Goal: Information Seeking & Learning: Learn about a topic

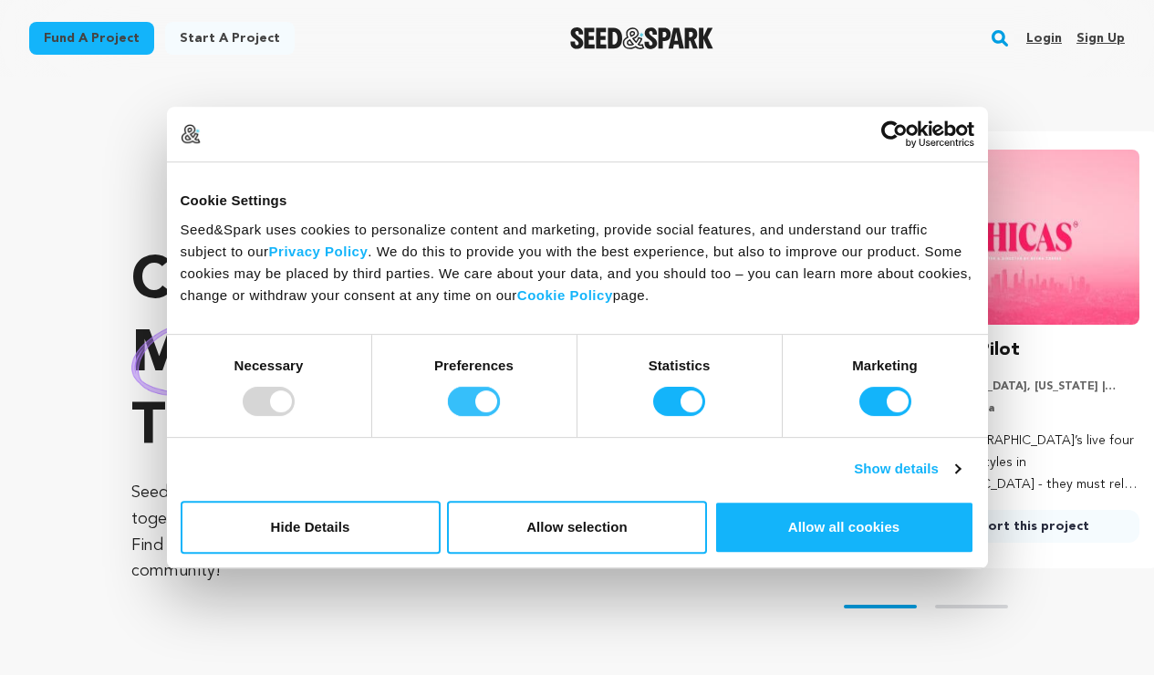
click at [473, 402] on input "Preferences" at bounding box center [474, 401] width 52 height 29
checkbox input "false"
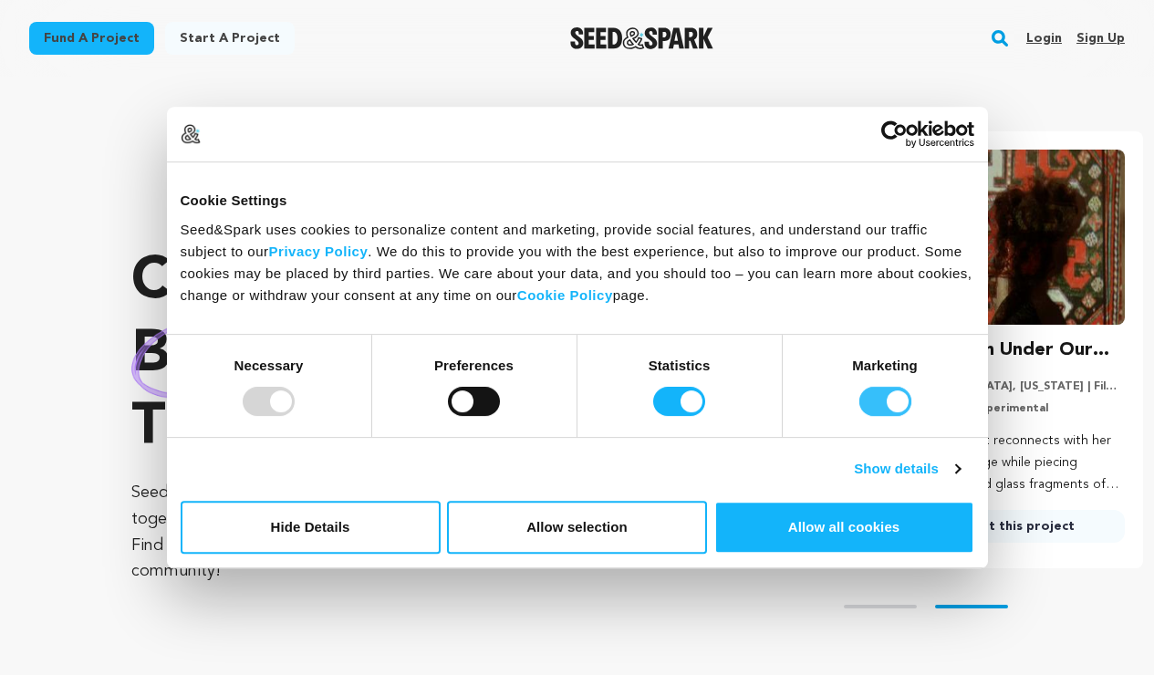
click at [878, 397] on input "Marketing" at bounding box center [886, 401] width 52 height 29
checkbox input "false"
click at [244, 398] on div at bounding box center [269, 401] width 52 height 29
click at [578, 526] on button "Allow selection" at bounding box center [577, 527] width 260 height 53
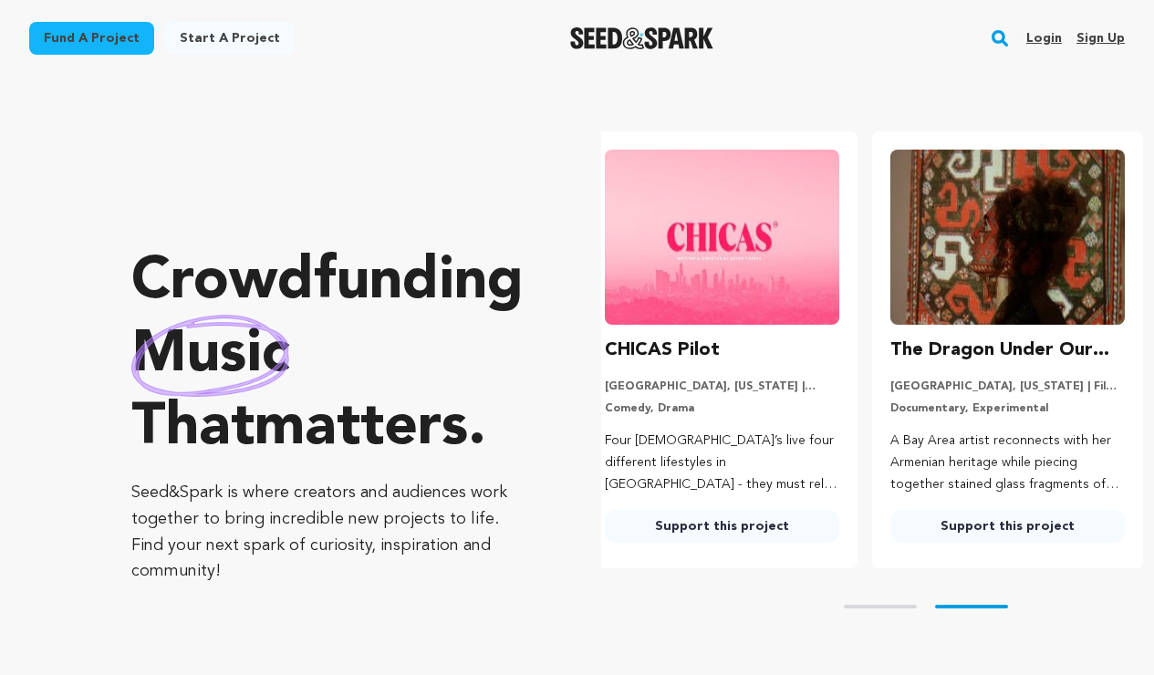
click at [1005, 42] on rect "button" at bounding box center [1000, 38] width 22 height 22
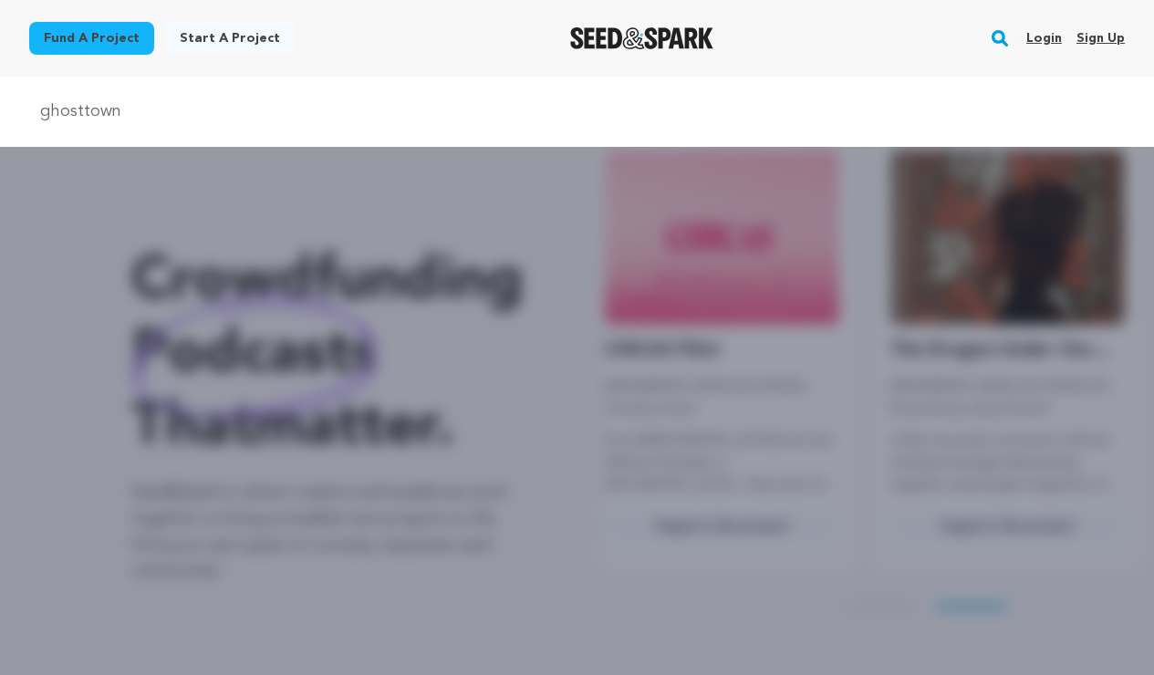
type input "ghosttown"
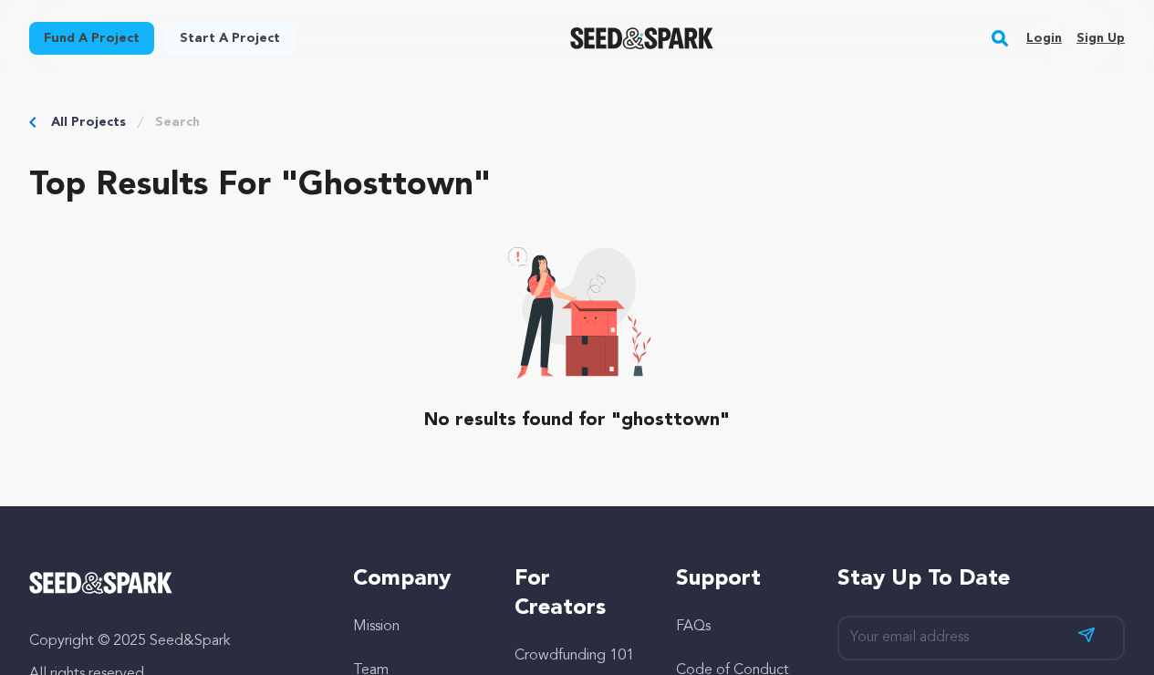
click at [999, 38] on rect "button" at bounding box center [1000, 38] width 22 height 22
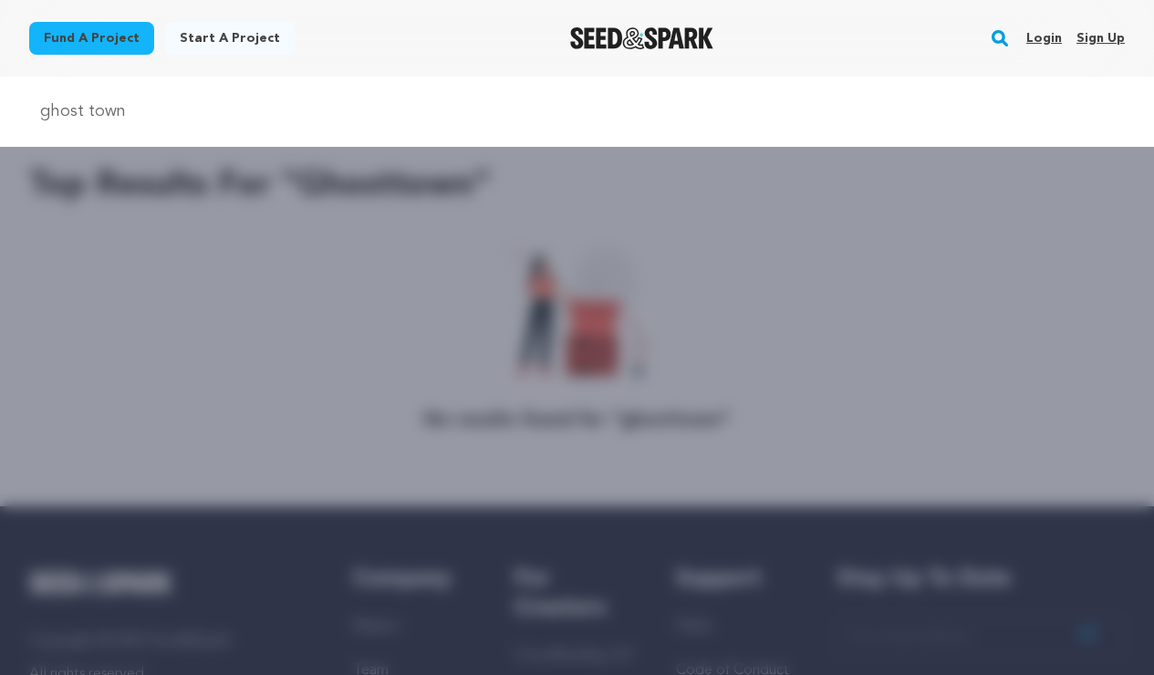
type input "ghost town"
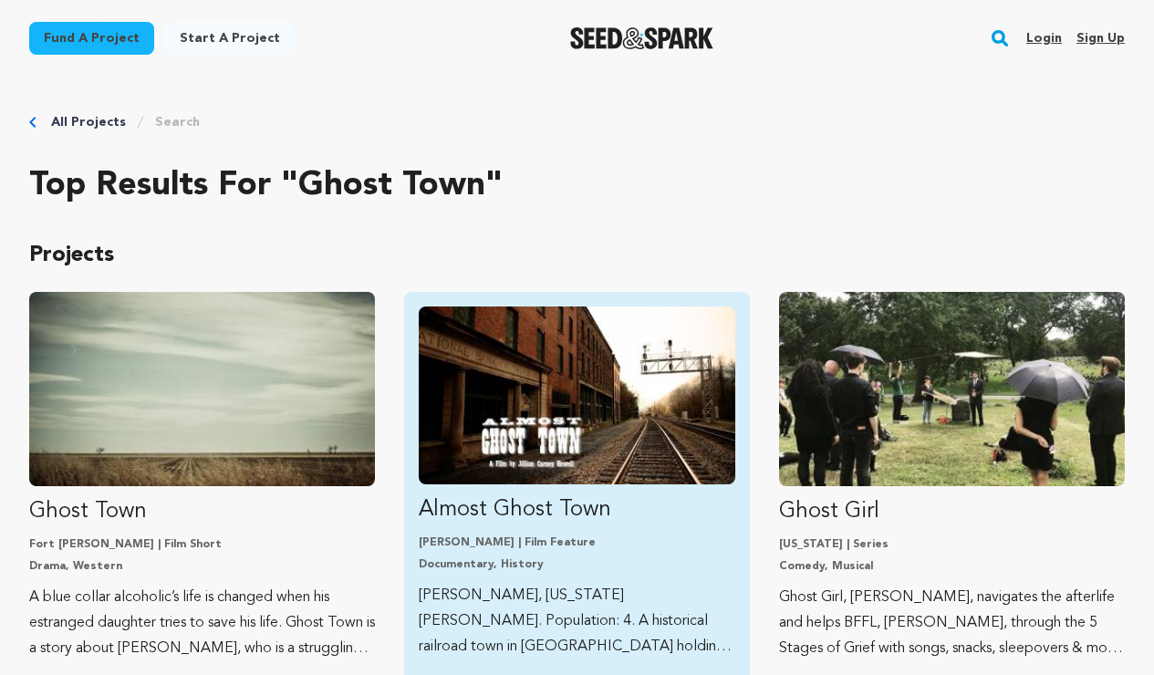
click at [519, 506] on p "Almost Ghost Town" at bounding box center [577, 509] width 317 height 29
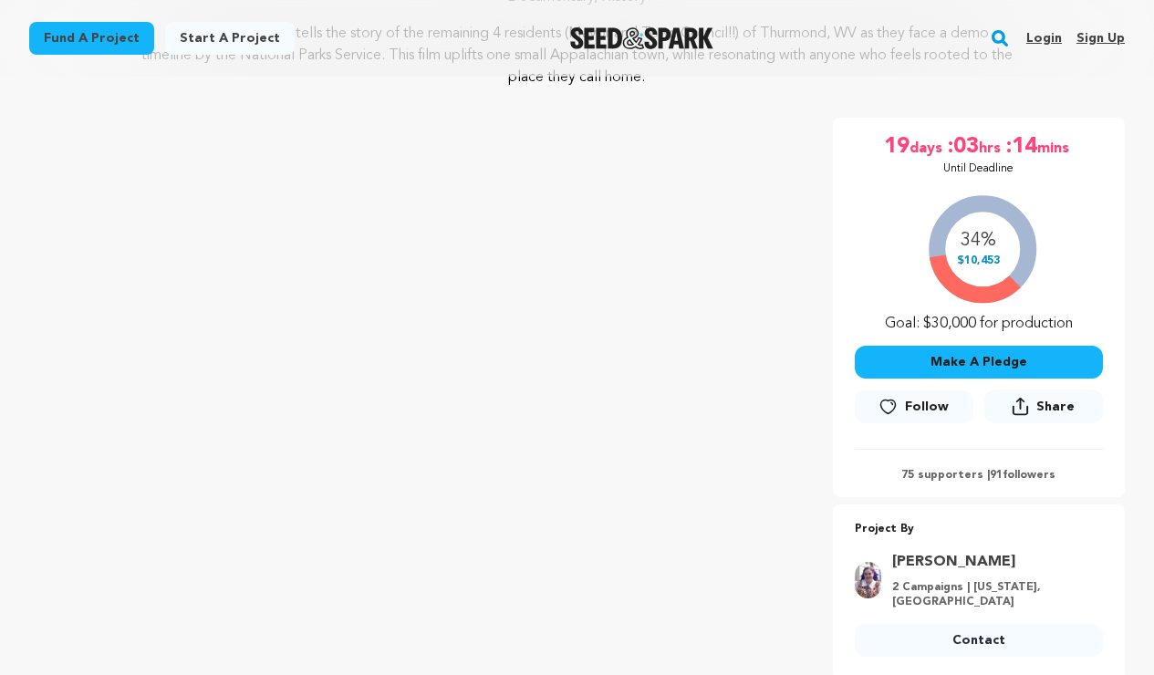
scroll to position [225, 0]
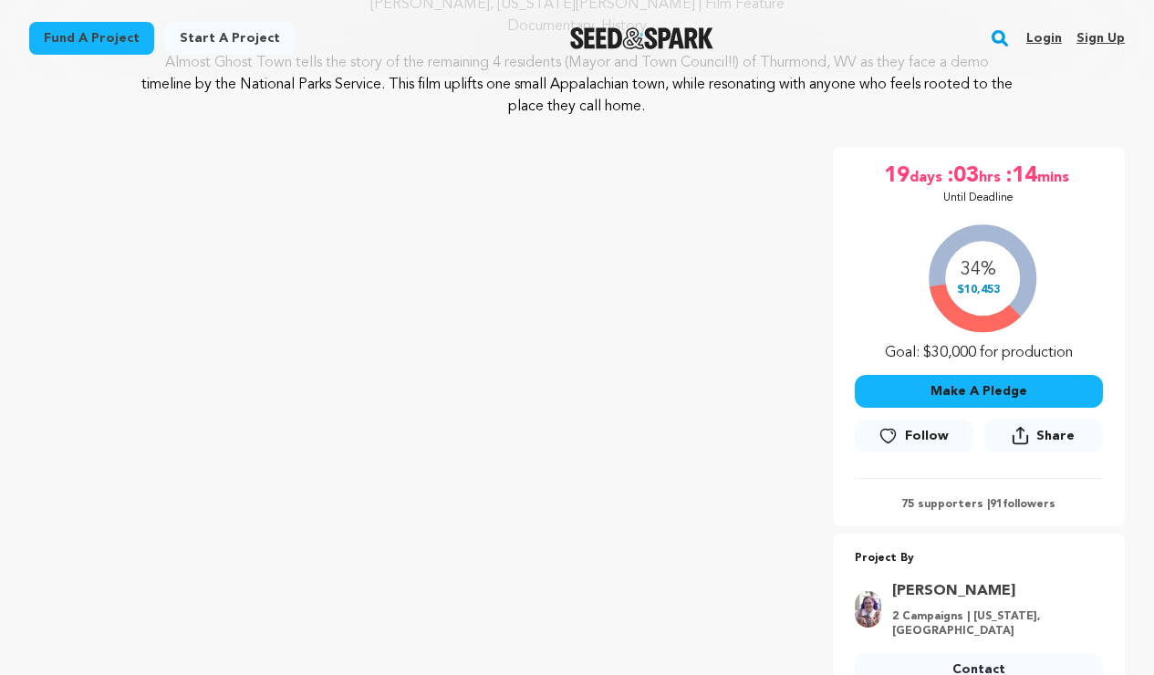
click at [1029, 433] on icon at bounding box center [1020, 435] width 17 height 19
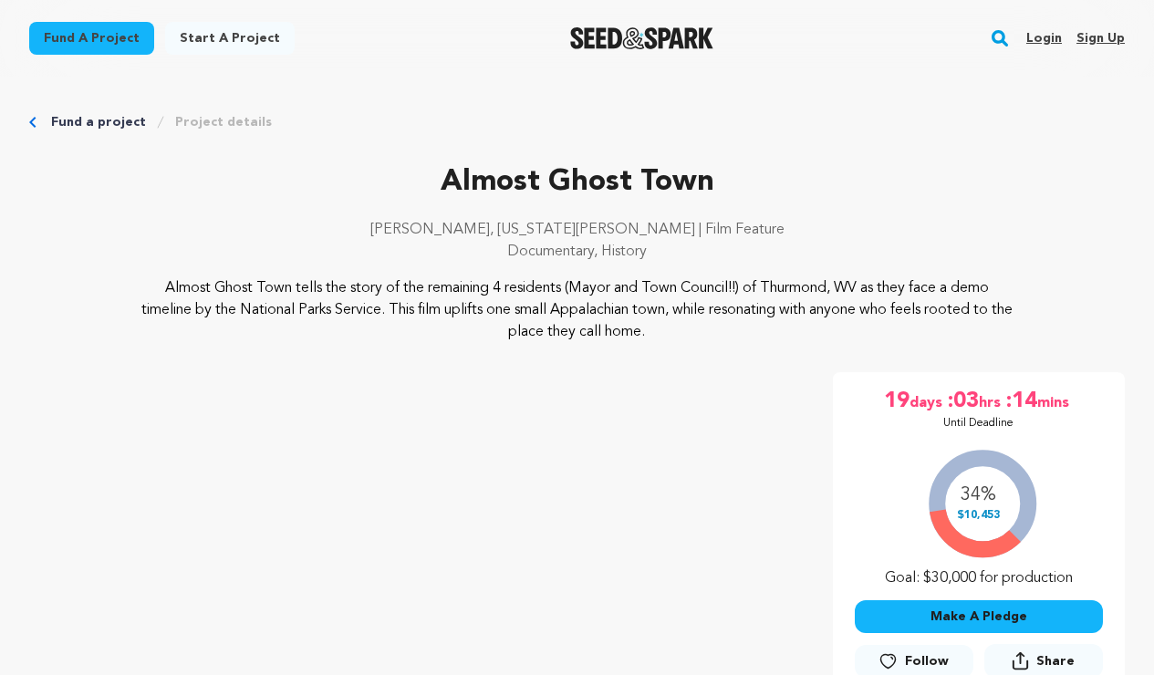
scroll to position [0, 0]
